Goal: Transaction & Acquisition: Purchase product/service

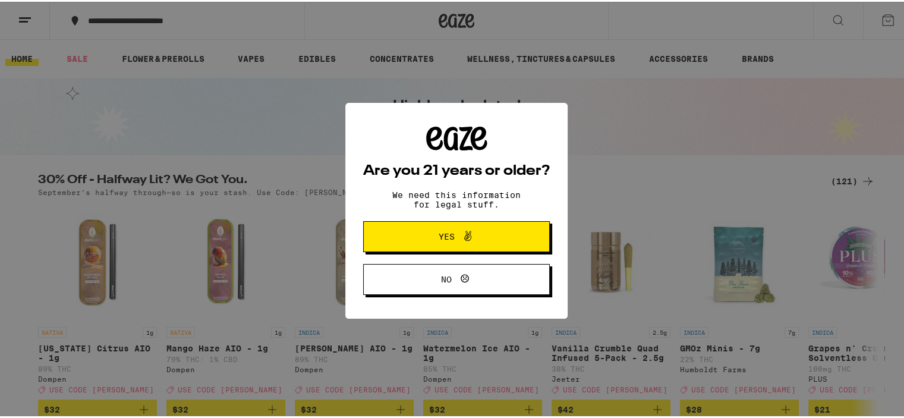
click at [386, 247] on button "Yes" at bounding box center [456, 234] width 187 height 31
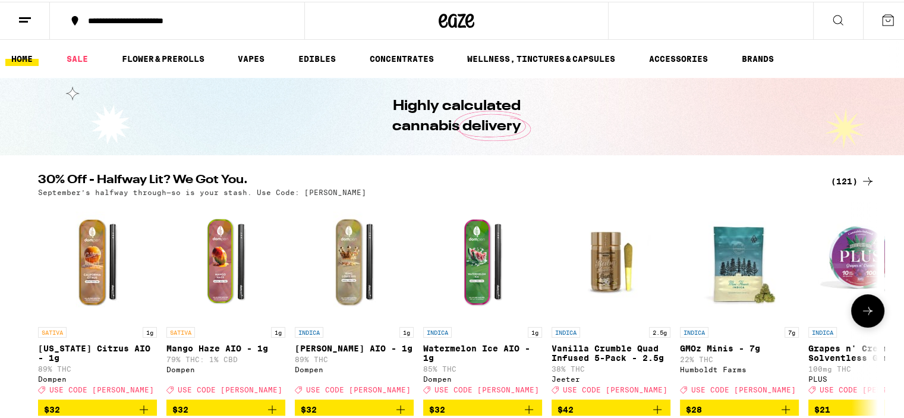
click at [865, 316] on icon at bounding box center [867, 309] width 14 height 14
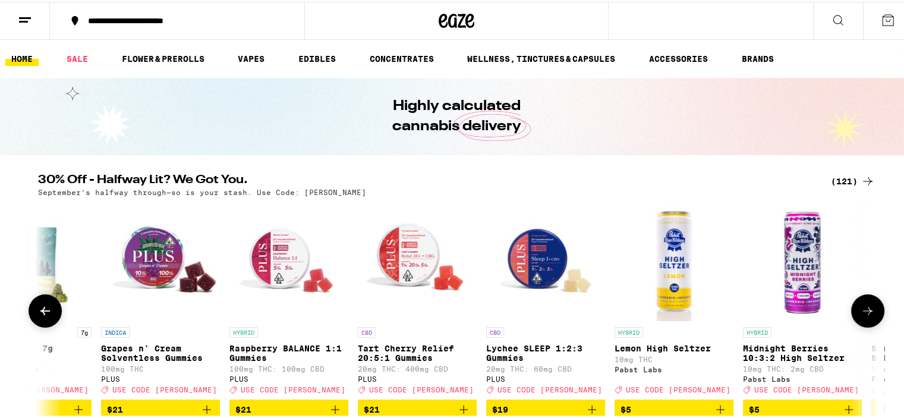
click at [865, 316] on icon at bounding box center [867, 309] width 14 height 14
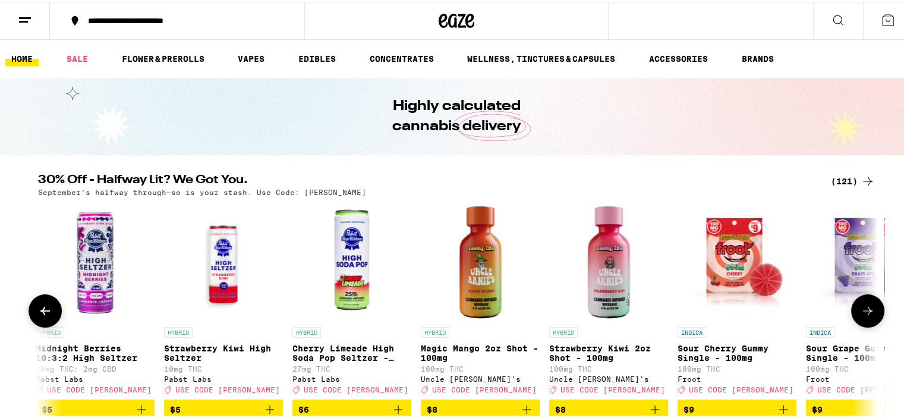
click at [865, 316] on icon at bounding box center [867, 309] width 14 height 14
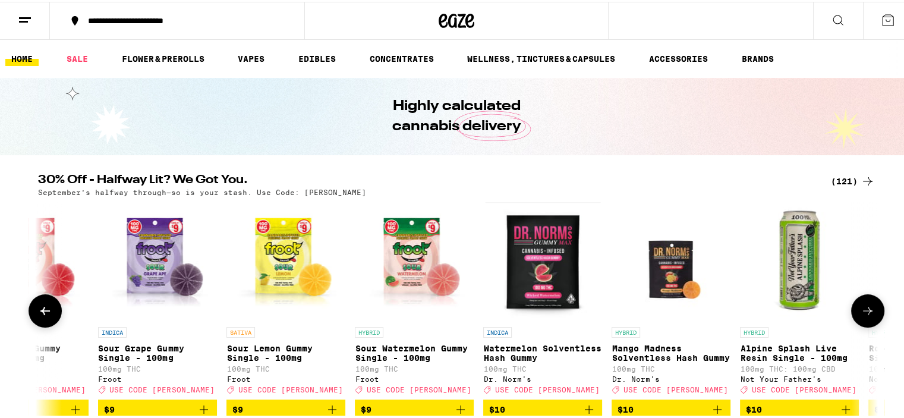
click at [865, 316] on icon at bounding box center [867, 309] width 14 height 14
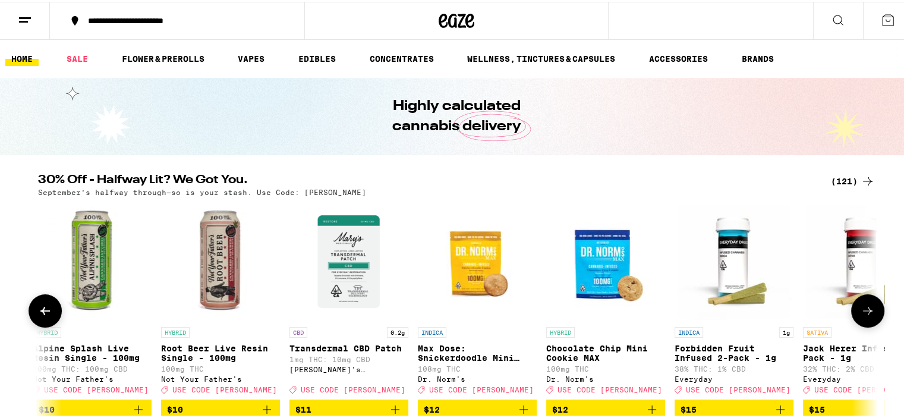
click at [865, 316] on icon at bounding box center [867, 309] width 14 height 14
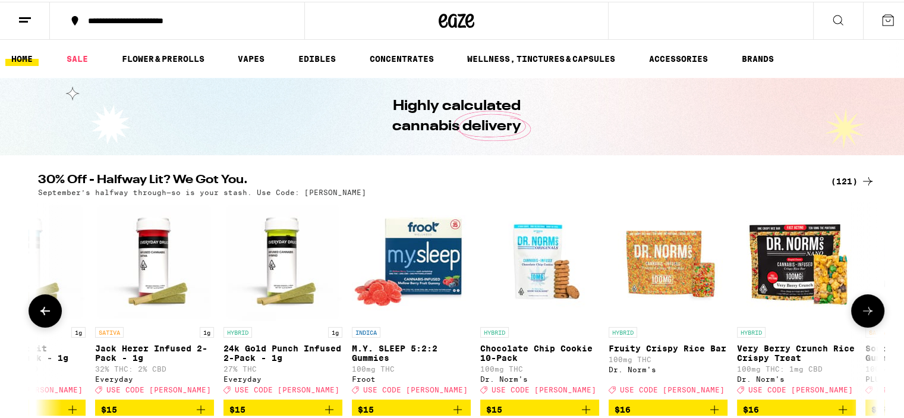
click at [865, 316] on icon at bounding box center [867, 309] width 14 height 14
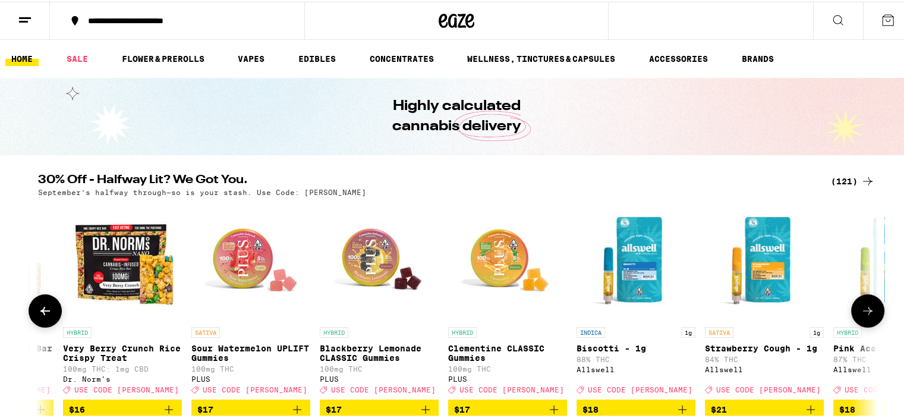
scroll to position [0, 4244]
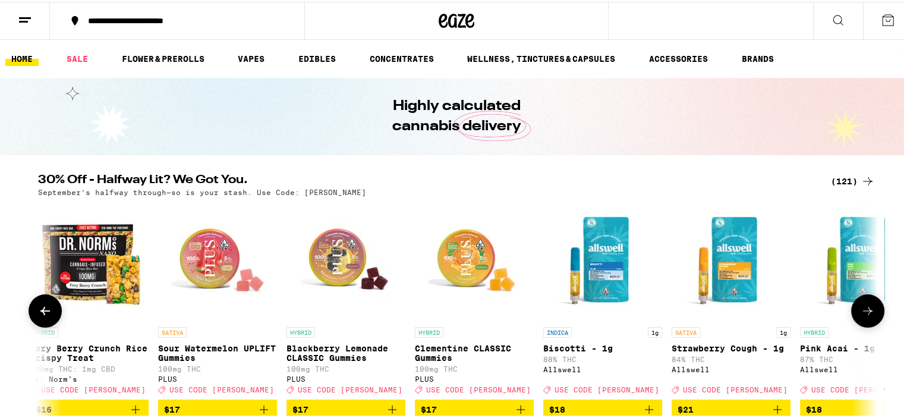
click at [865, 316] on icon at bounding box center [867, 309] width 14 height 14
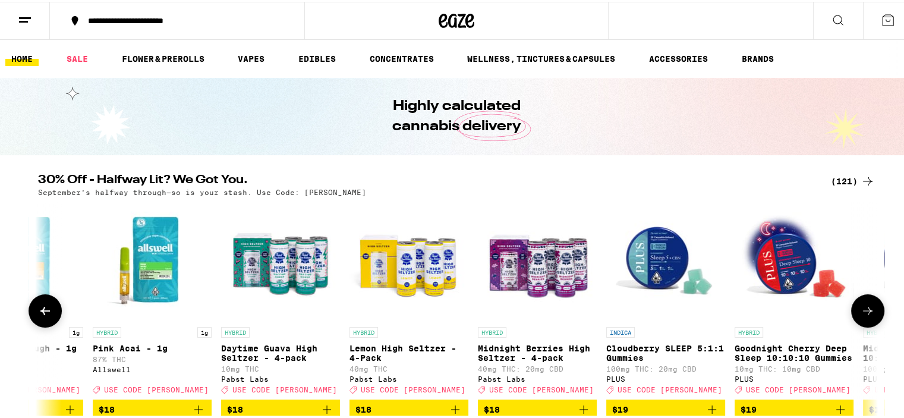
click at [865, 316] on icon at bounding box center [867, 309] width 14 height 14
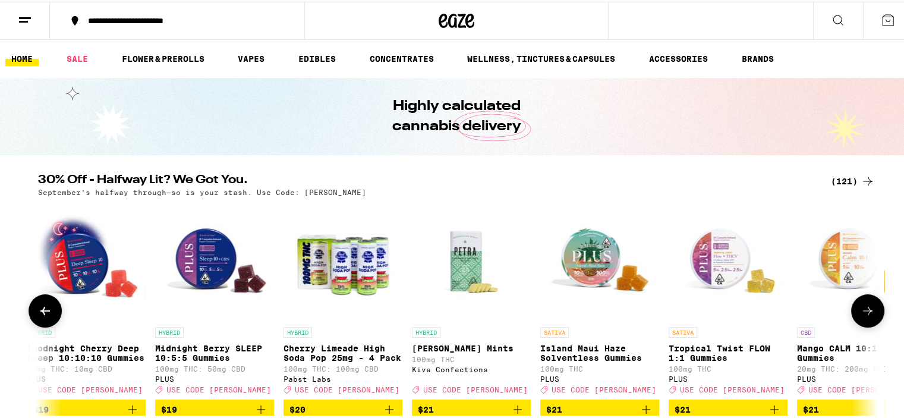
click at [865, 316] on icon at bounding box center [867, 309] width 14 height 14
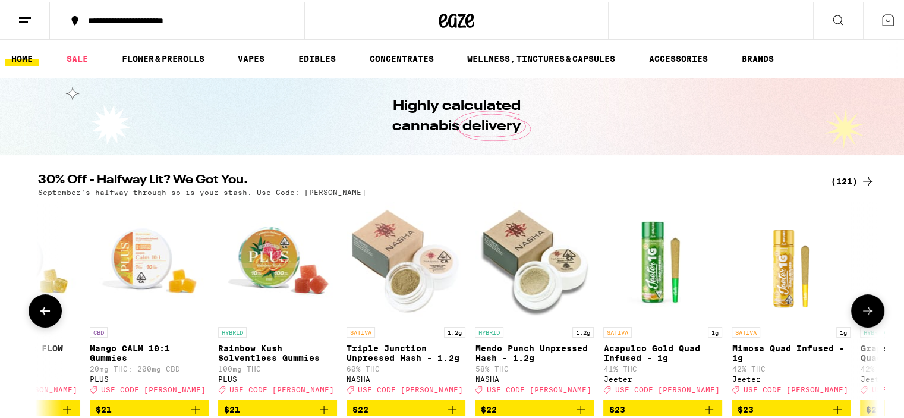
click at [865, 316] on icon at bounding box center [867, 309] width 14 height 14
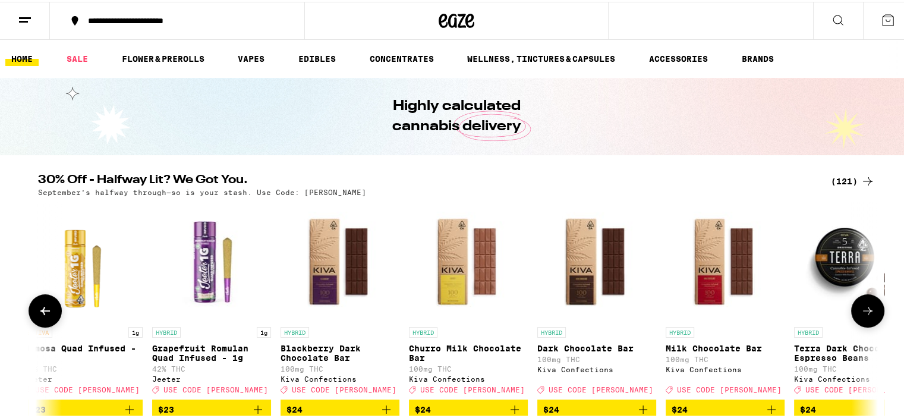
click at [865, 316] on icon at bounding box center [867, 309] width 14 height 14
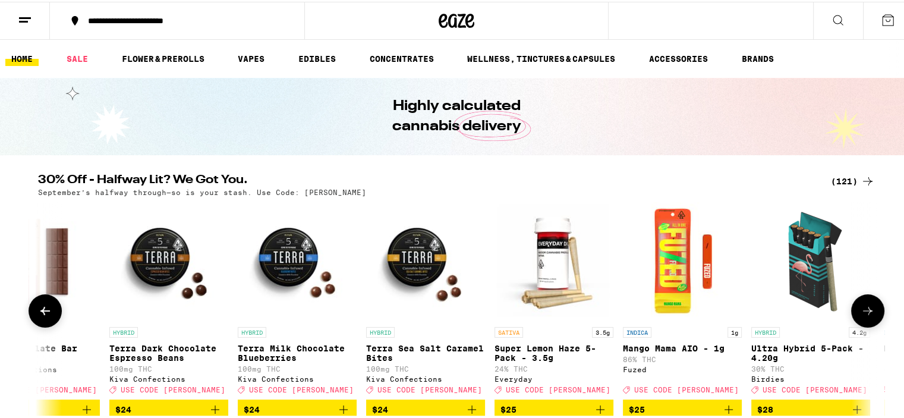
scroll to position [0, 7781]
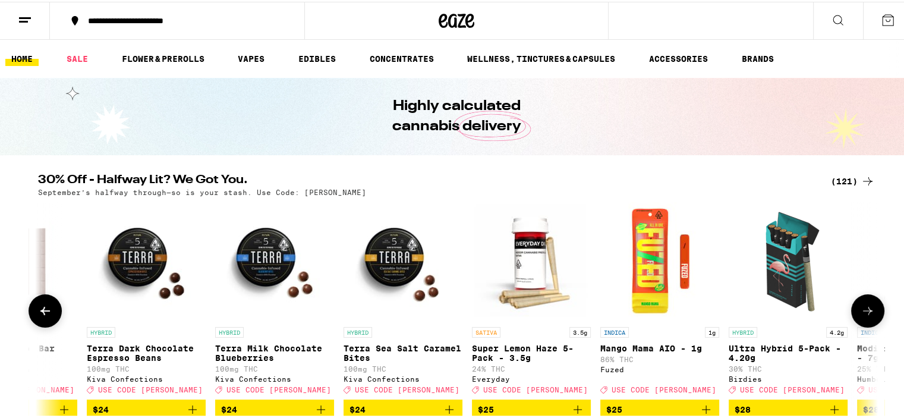
click at [865, 316] on icon at bounding box center [867, 309] width 14 height 14
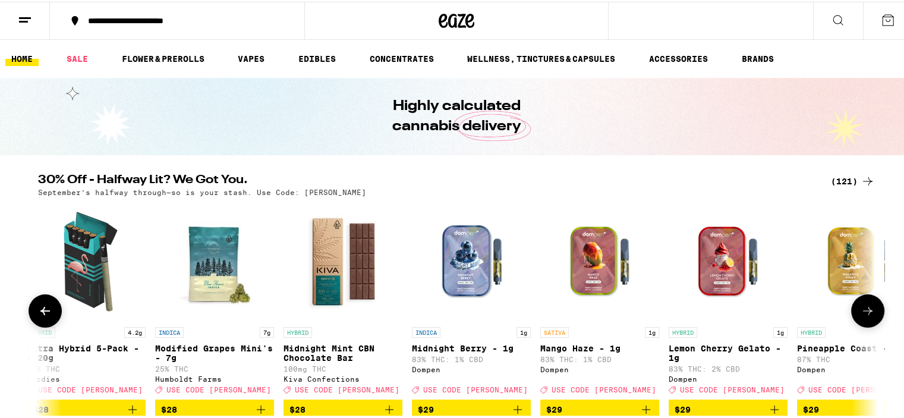
scroll to position [0, 8488]
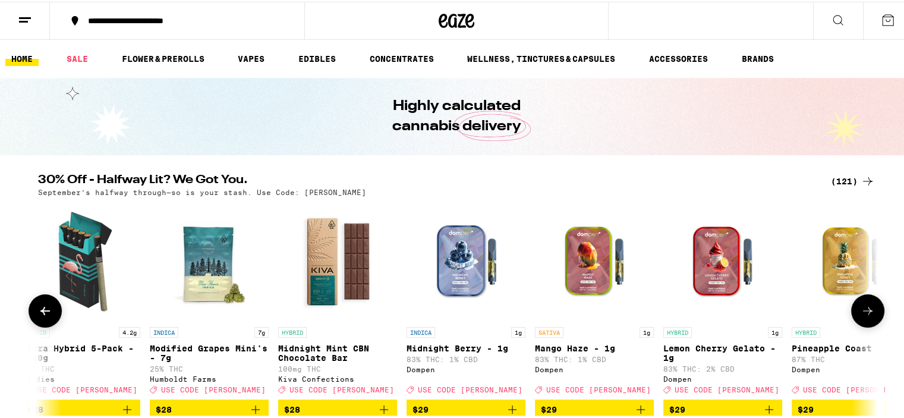
click at [865, 316] on icon at bounding box center [867, 309] width 14 height 14
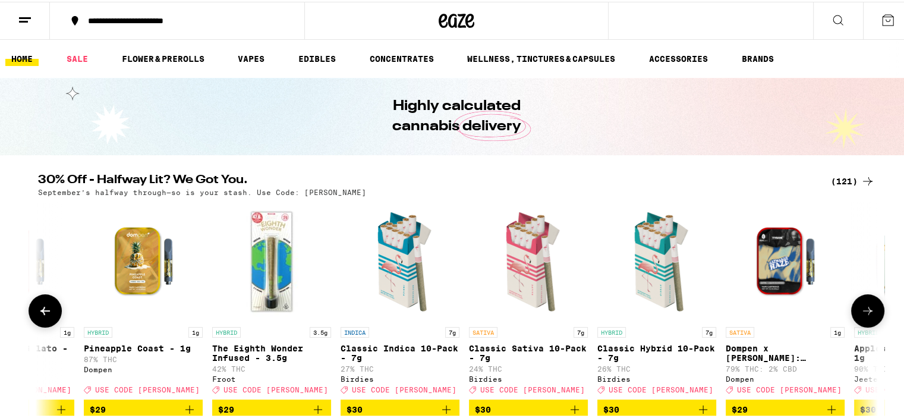
click at [865, 316] on icon at bounding box center [867, 309] width 14 height 14
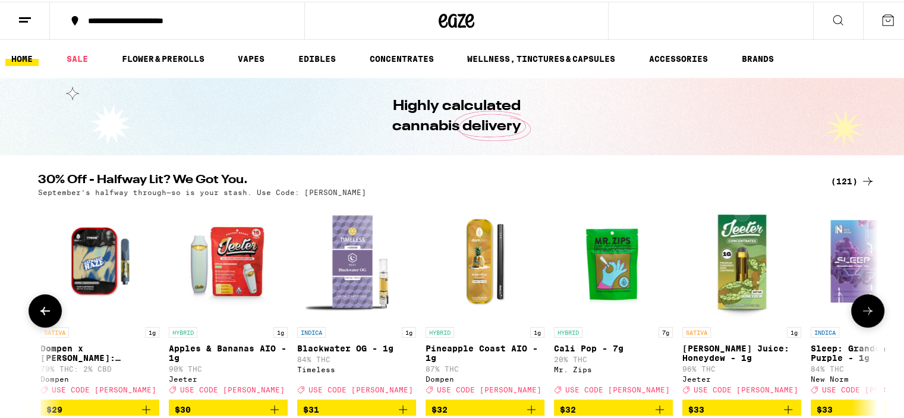
scroll to position [0, 9903]
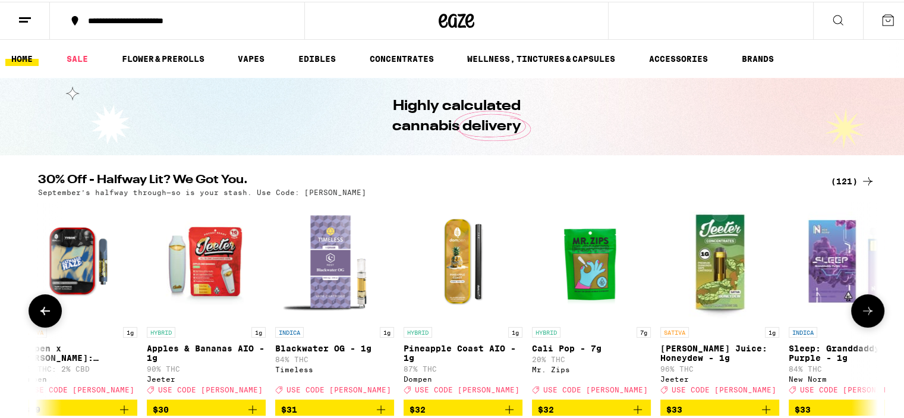
click at [865, 316] on icon at bounding box center [867, 309] width 14 height 14
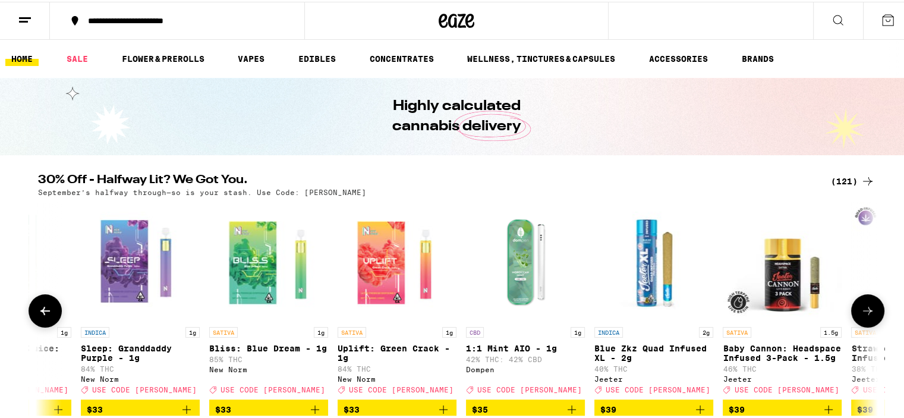
click at [865, 316] on icon at bounding box center [867, 309] width 14 height 14
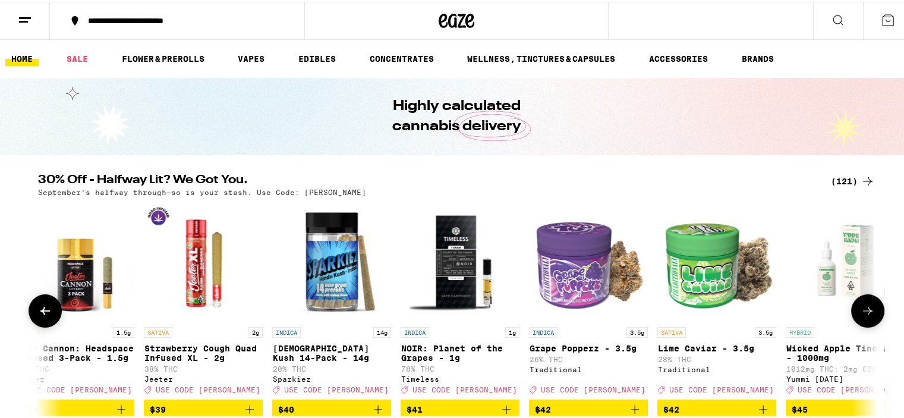
click at [865, 316] on icon at bounding box center [867, 309] width 14 height 14
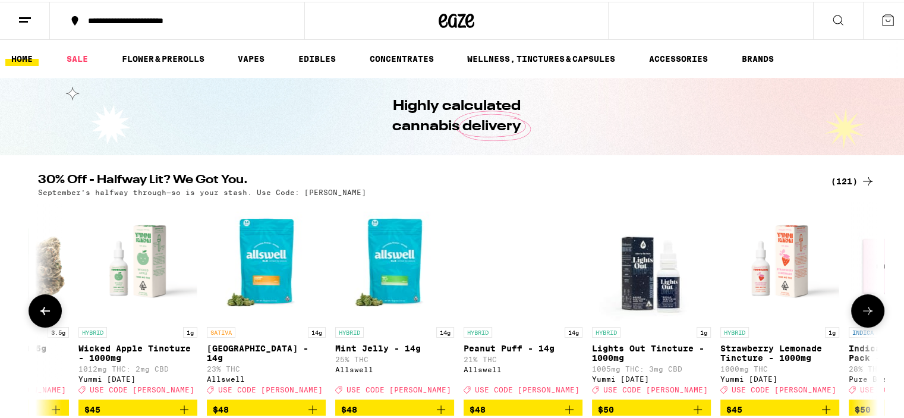
click at [865, 316] on icon at bounding box center [867, 309] width 14 height 14
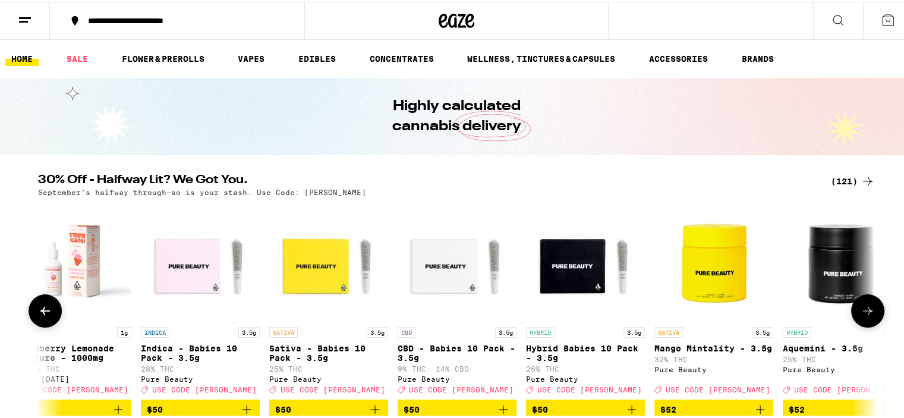
click at [865, 316] on icon at bounding box center [867, 309] width 14 height 14
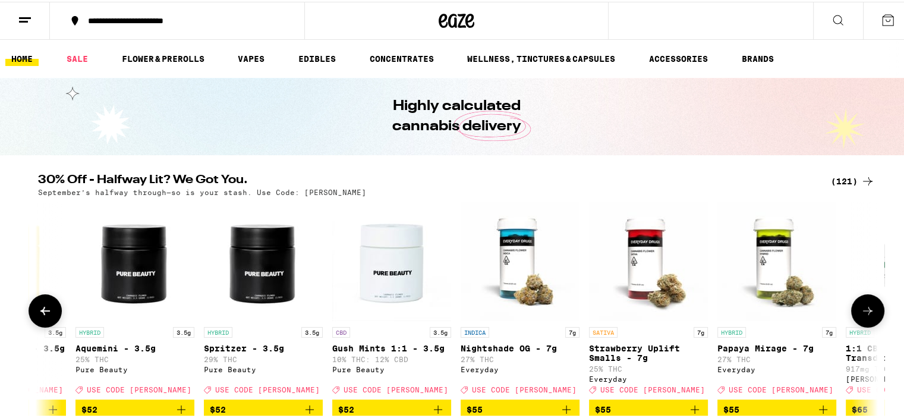
click at [865, 316] on icon at bounding box center [867, 309] width 14 height 14
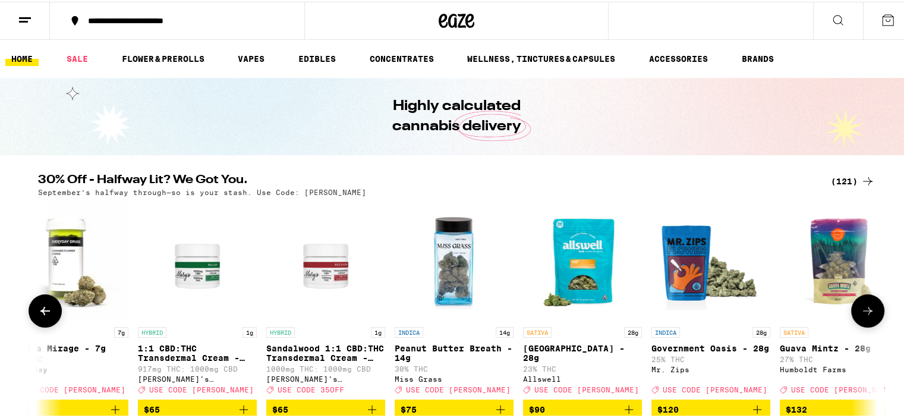
click at [865, 316] on icon at bounding box center [867, 309] width 14 height 14
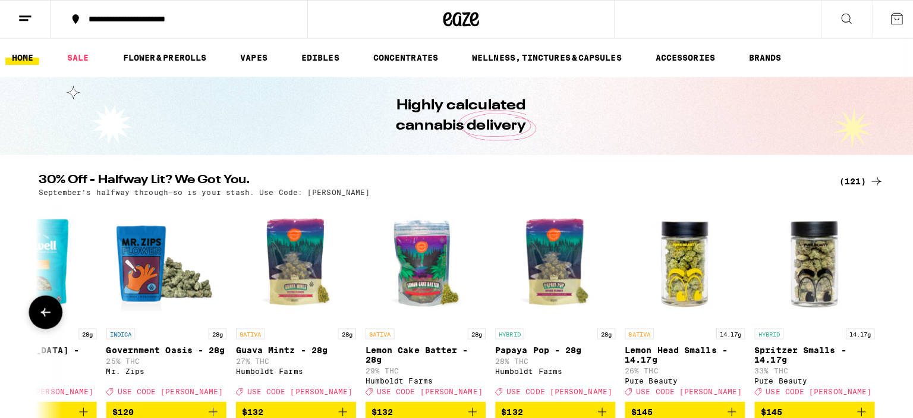
scroll to position [0, 14694]
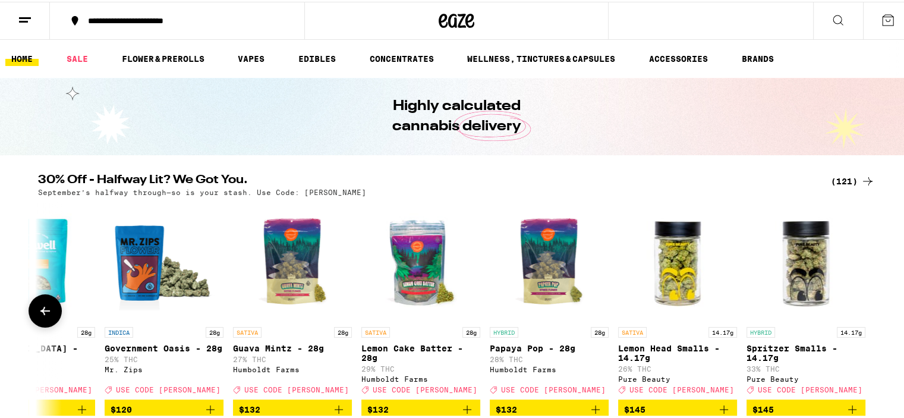
click at [865, 318] on div at bounding box center [867, 308] width 33 height 33
